Goal: Information Seeking & Learning: Find specific fact

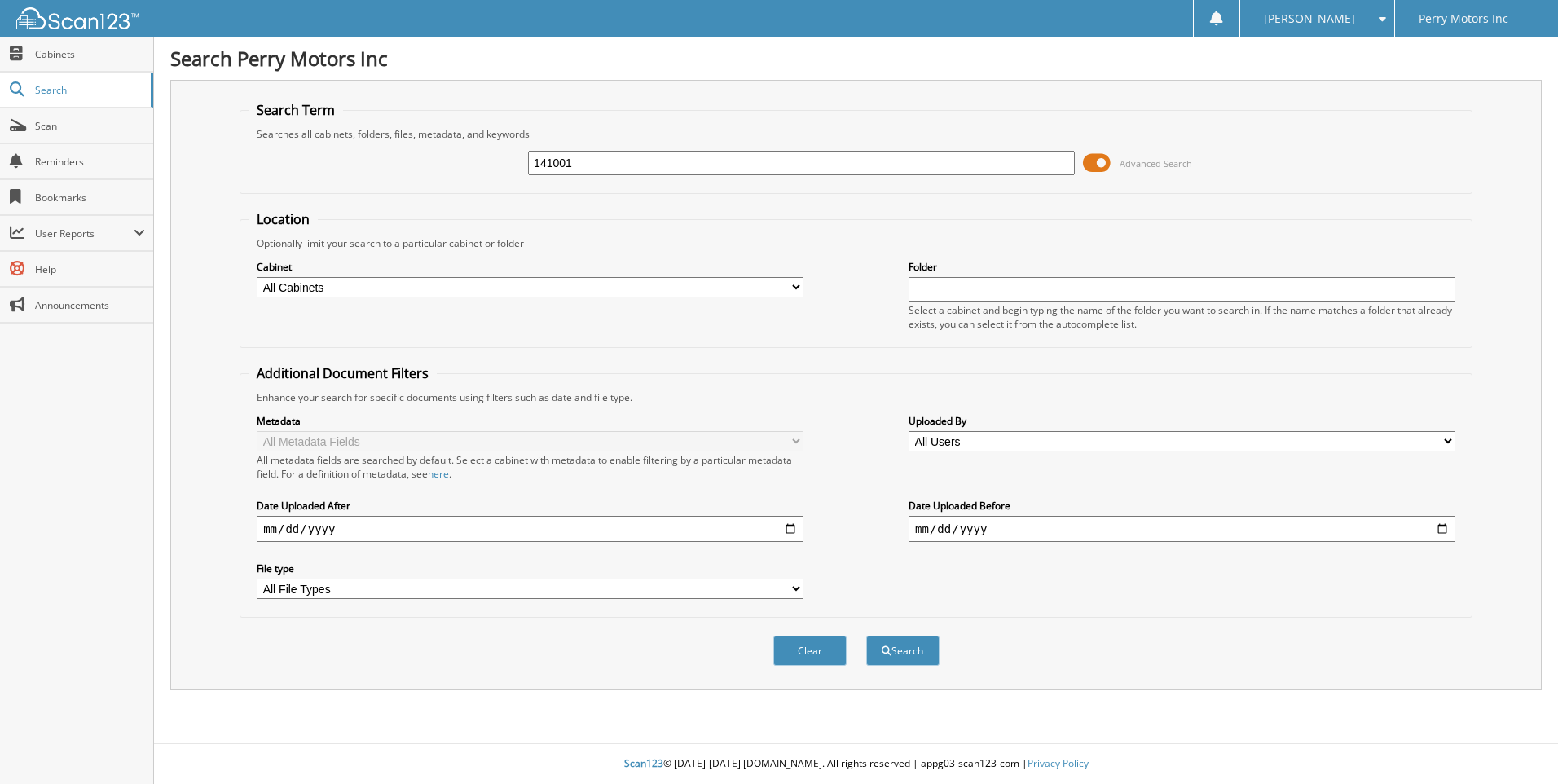
type input "141001"
click at [866, 635] on button "Search" at bounding box center [903, 650] width 73 height 30
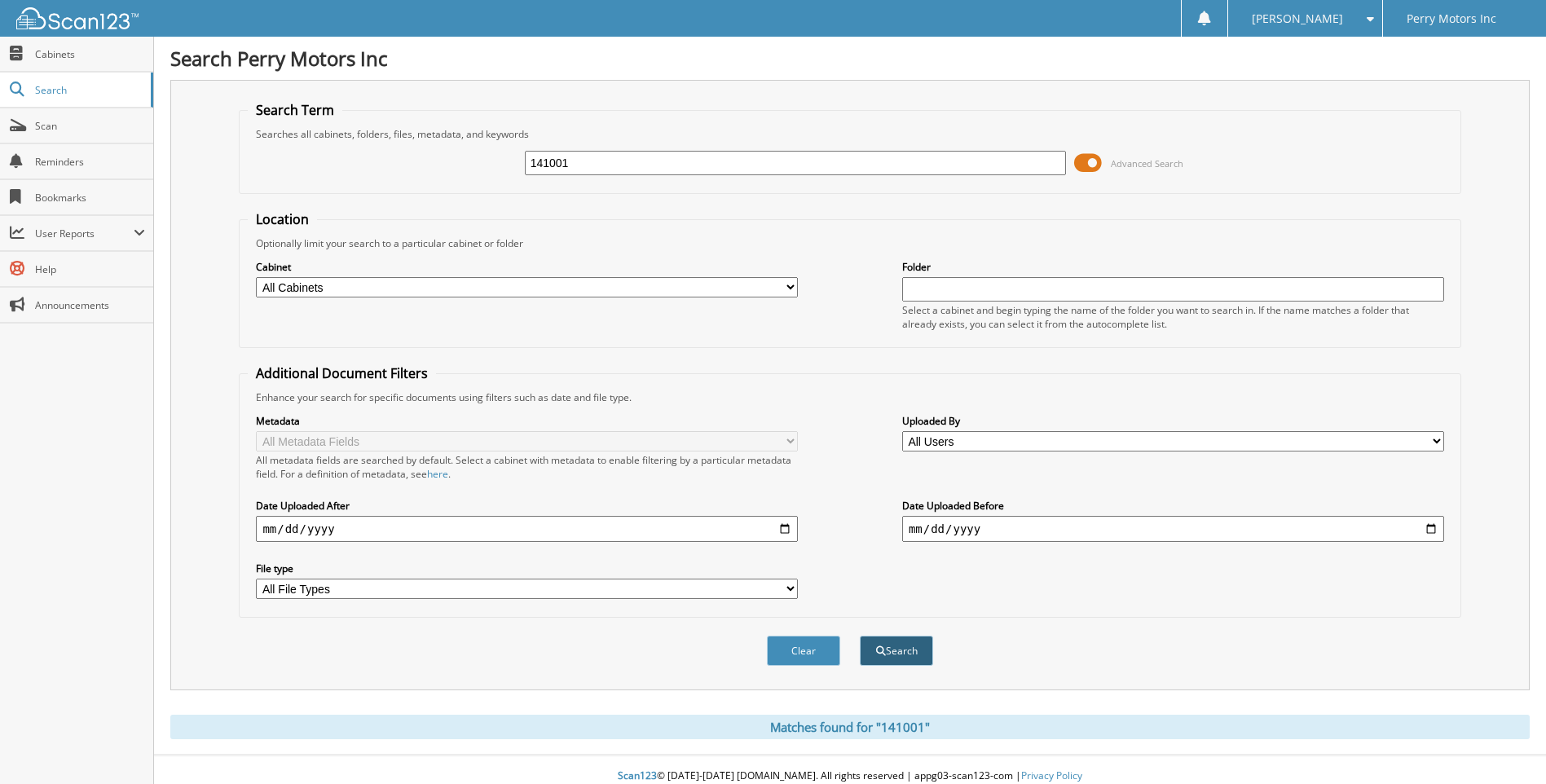
click at [878, 649] on span "submit" at bounding box center [881, 651] width 10 height 10
click at [789, 286] on select "All Cabinets 2020 CHEVY SERVICE RO 2021 CHEVY SERVICE RO 2022 CHEVY SERVICE RO …" at bounding box center [527, 287] width 542 height 21
